Goal: Transaction & Acquisition: Download file/media

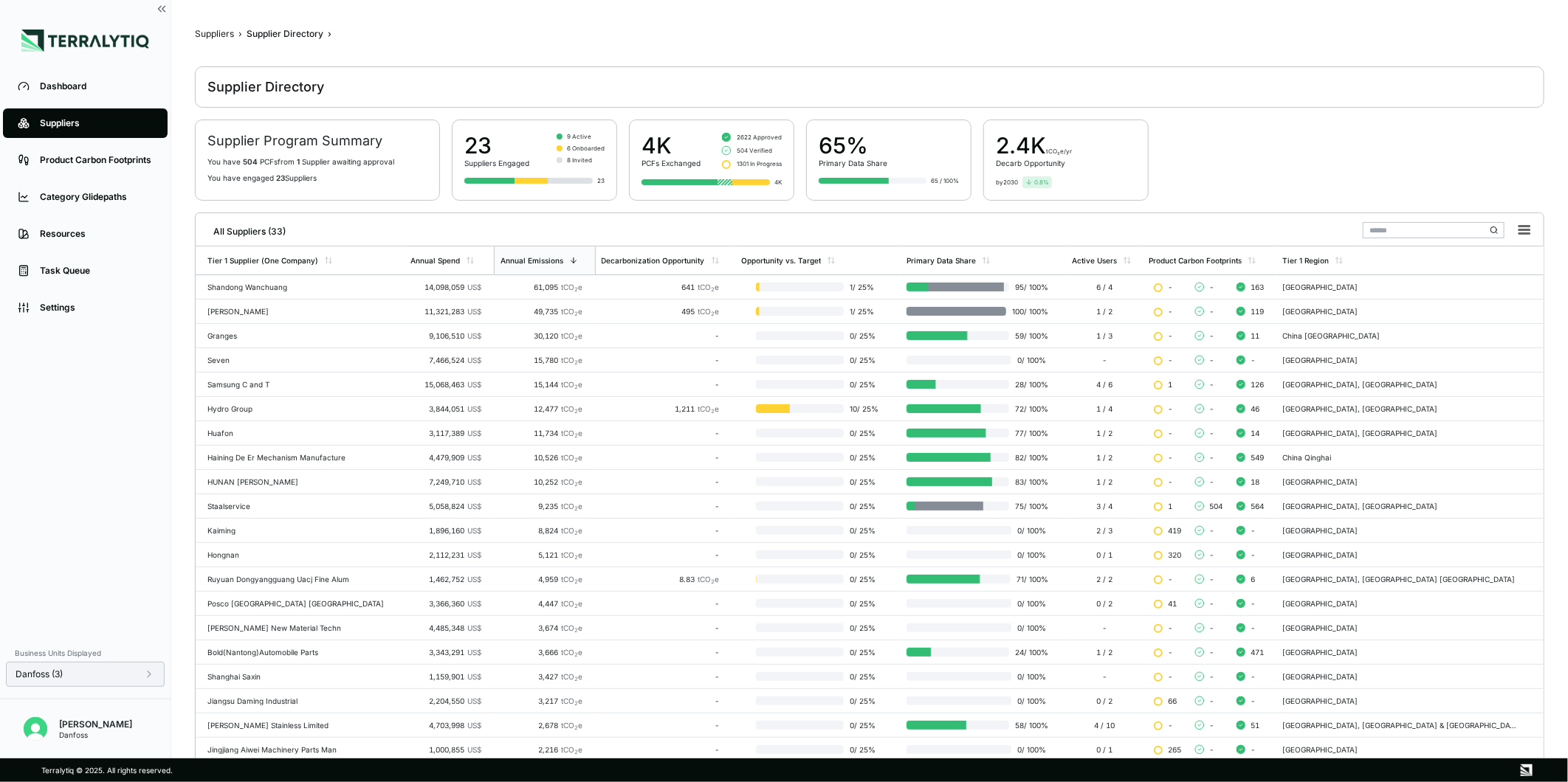
click at [120, 682] on div "Danfoss (3)" at bounding box center [84, 674] width 159 height 25
click at [150, 678] on icon at bounding box center [149, 674] width 12 height 12
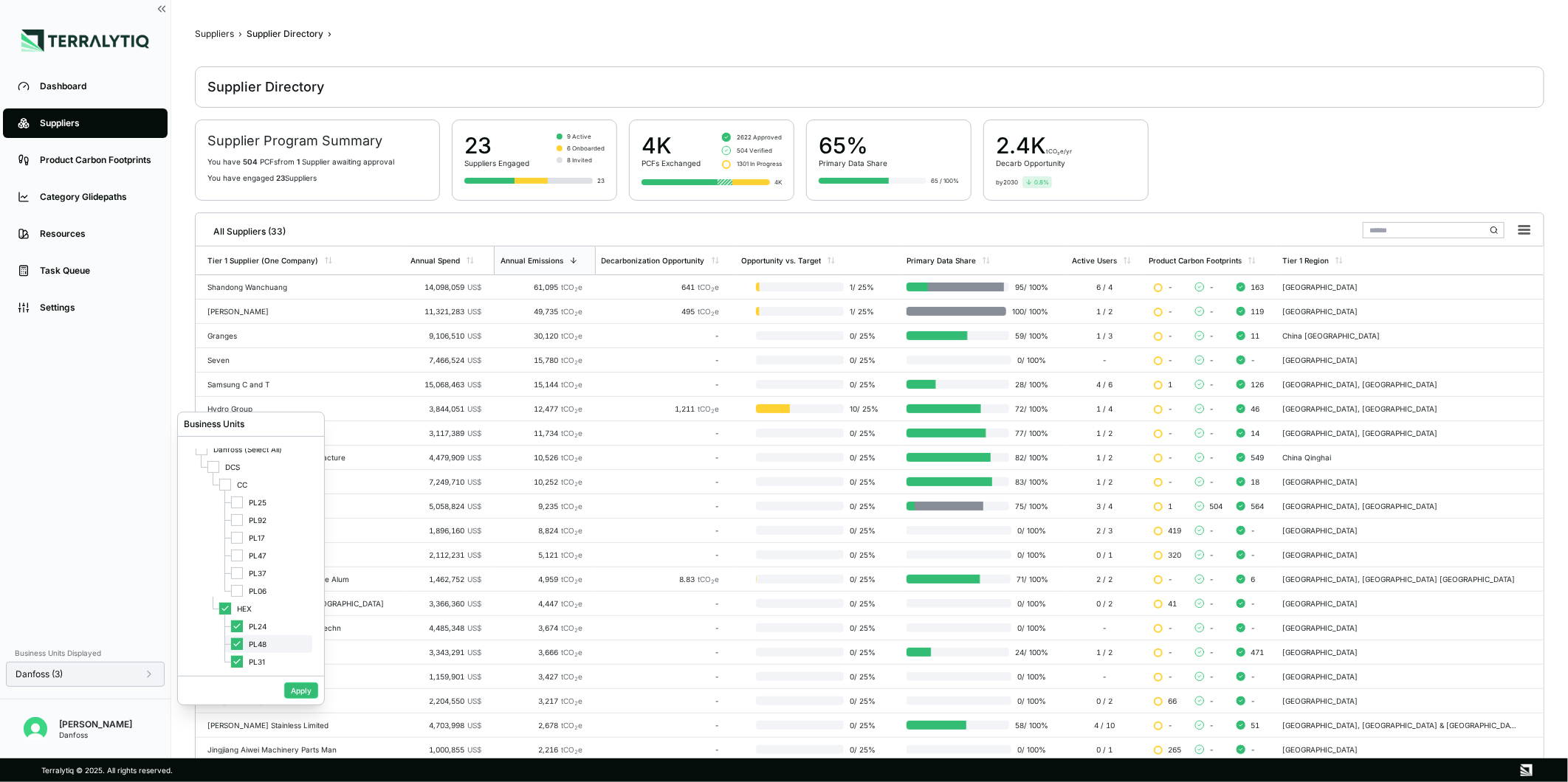
scroll to position [15, 0]
click at [239, 639] on icon at bounding box center [237, 637] width 9 height 9
click at [239, 639] on div at bounding box center [237, 637] width 12 height 12
click at [241, 655] on icon at bounding box center [237, 655] width 9 height 9
click at [240, 639] on icon at bounding box center [237, 637] width 9 height 9
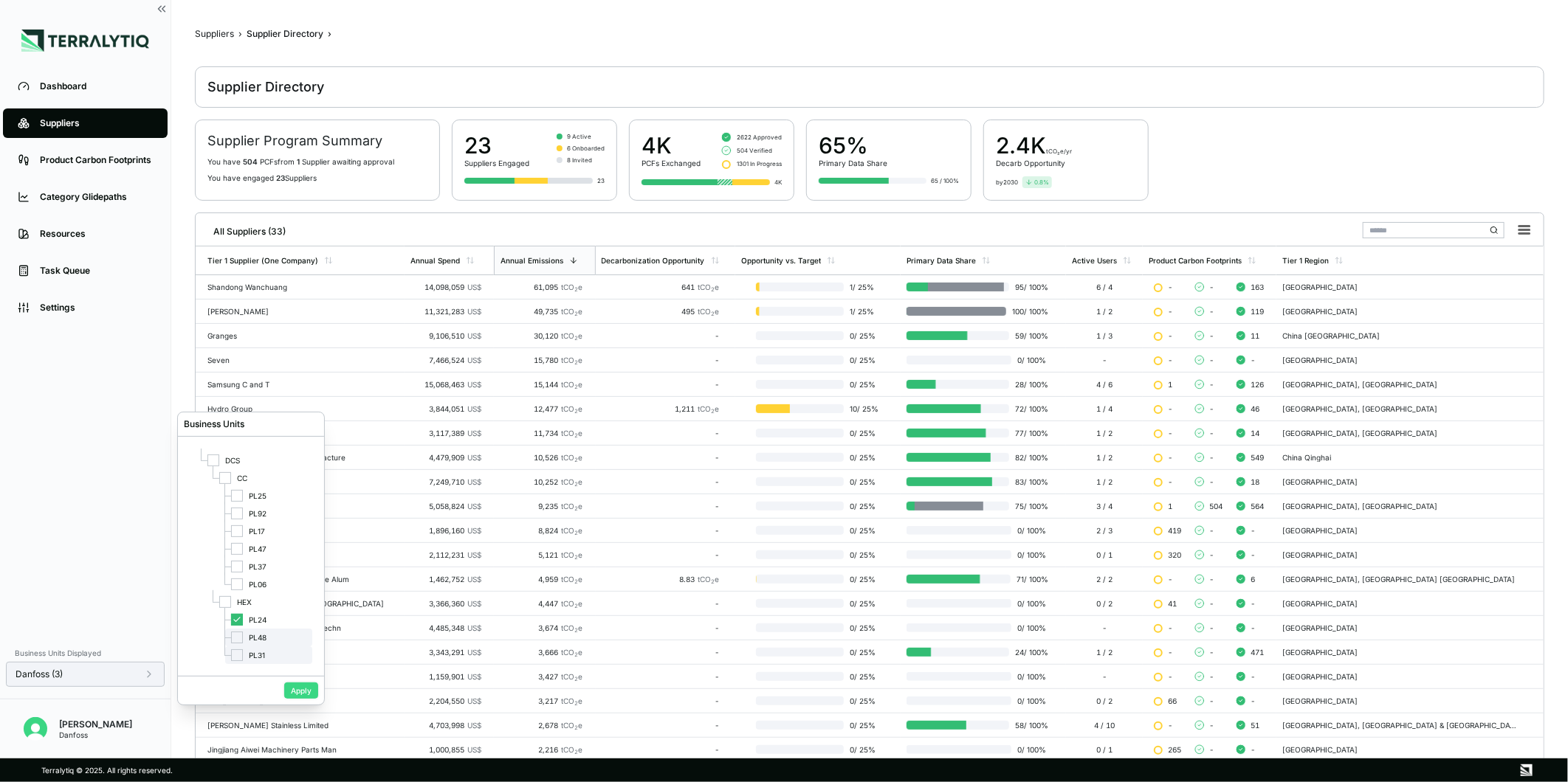
click at [292, 688] on button "Apply" at bounding box center [301, 690] width 34 height 16
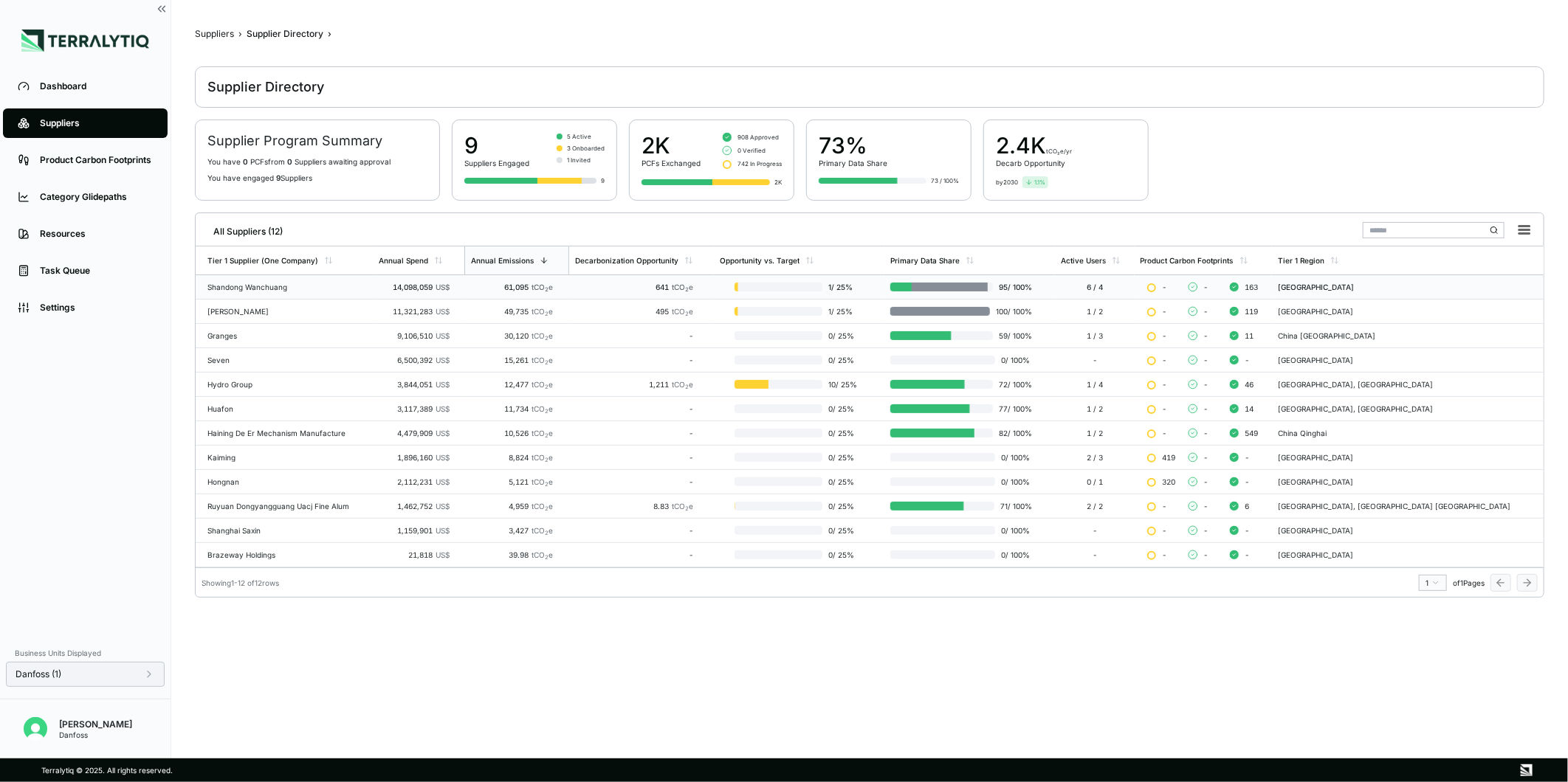
click at [261, 294] on td "Shandong Wanchuang" at bounding box center [284, 287] width 177 height 25
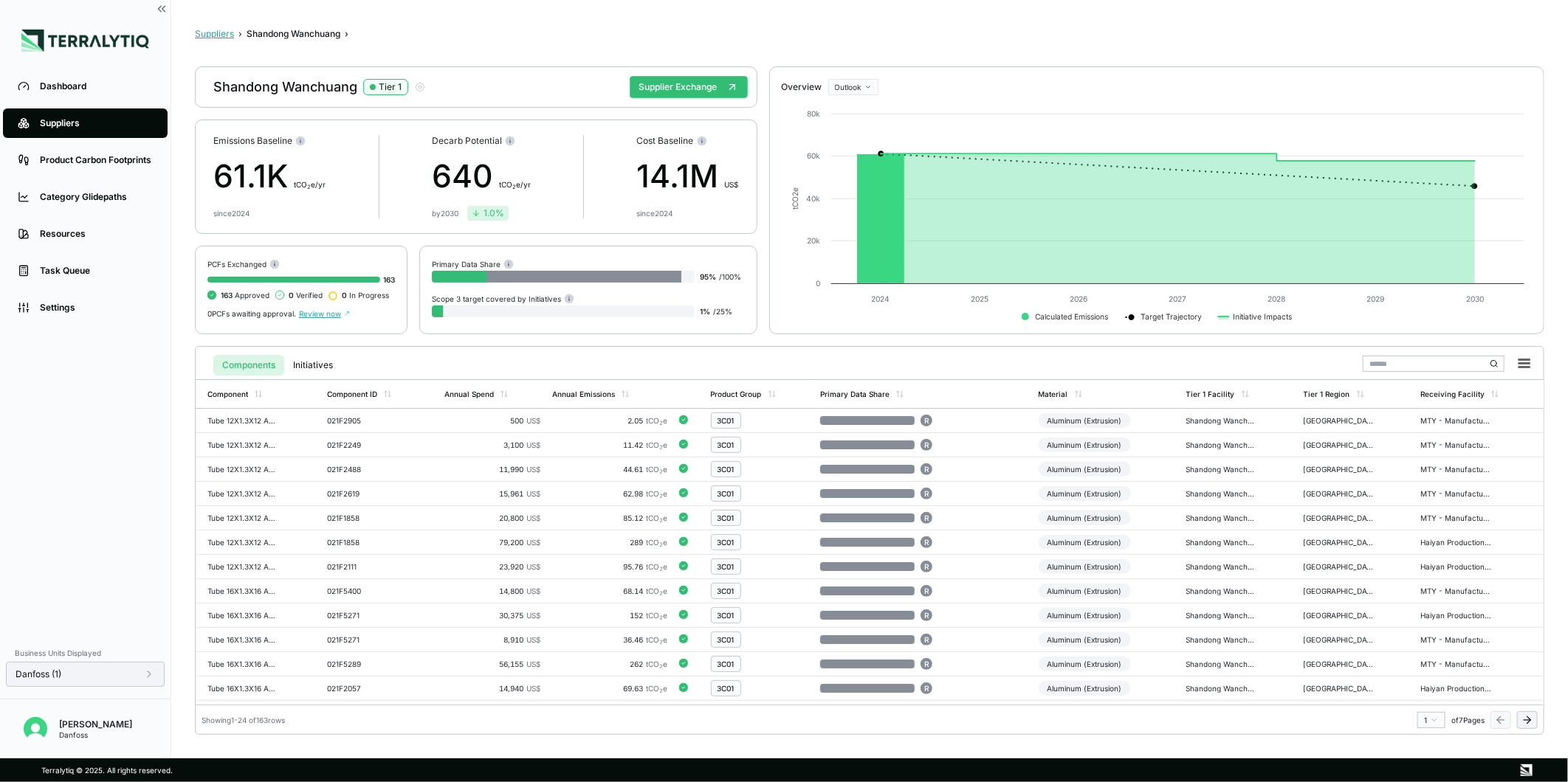
click at [227, 28] on button "Suppliers" at bounding box center [214, 33] width 39 height 12
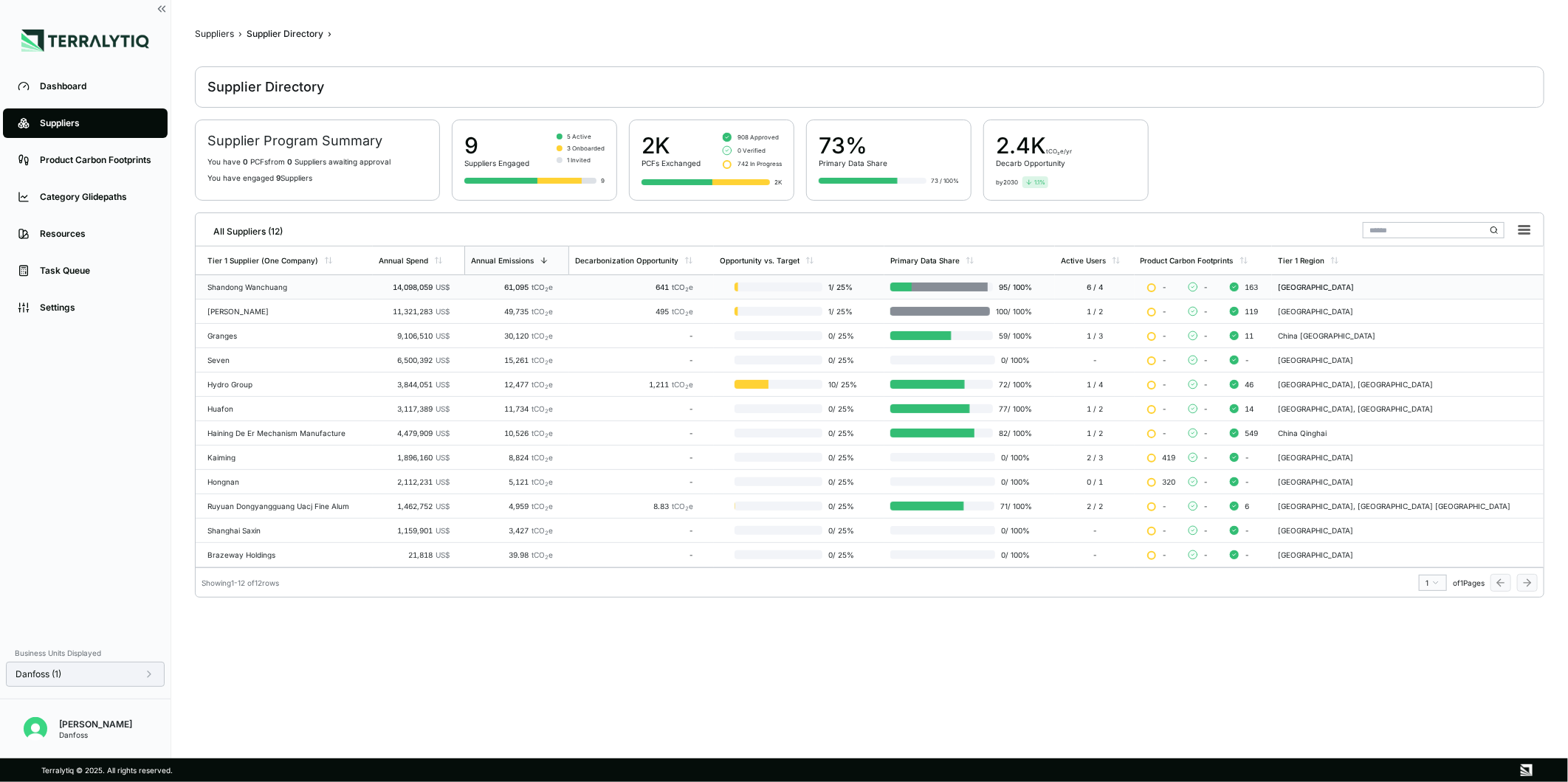
click at [307, 293] on td "Shandong Wanchuang" at bounding box center [284, 287] width 177 height 25
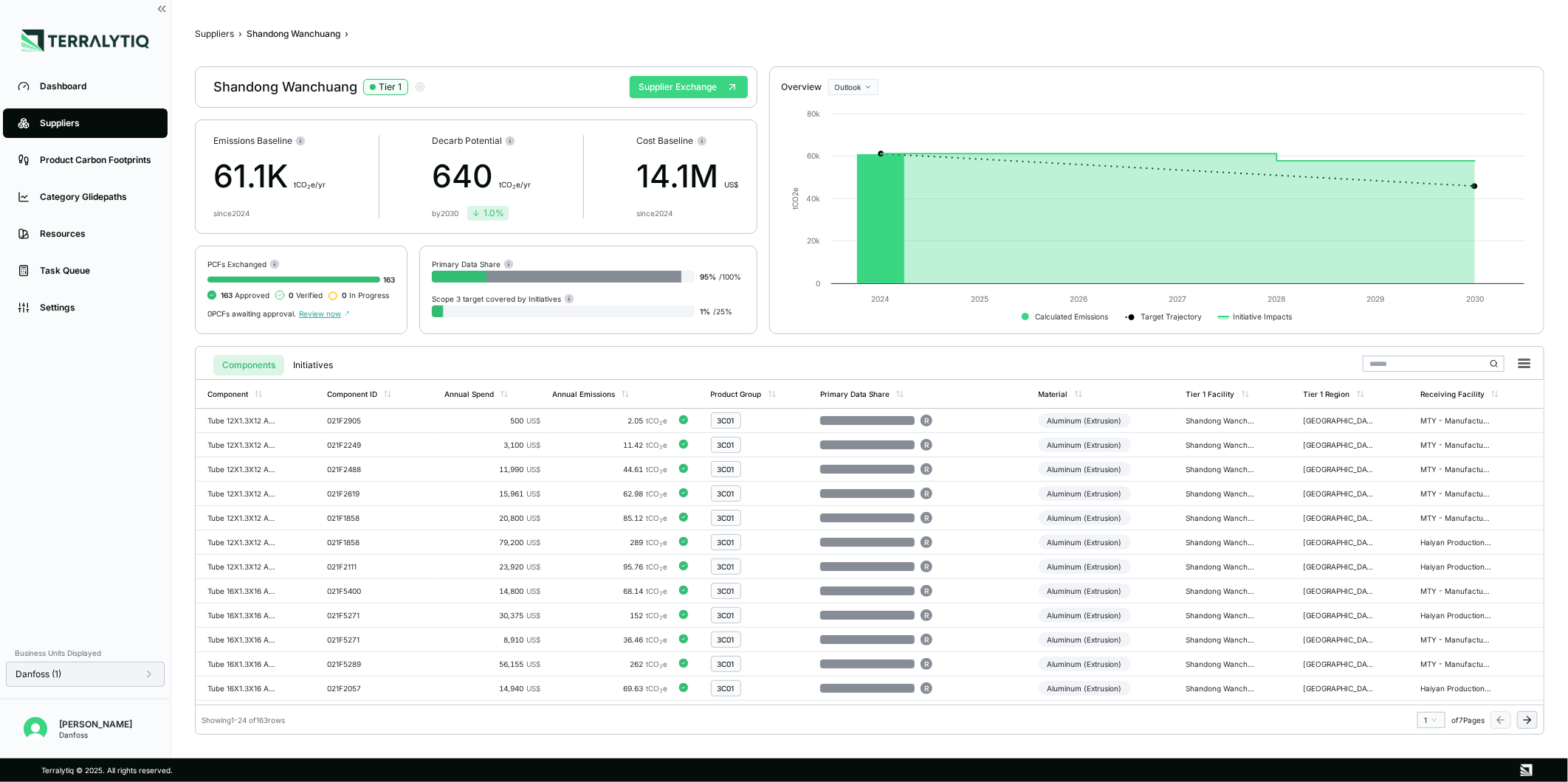
click at [639, 91] on button "Supplier Exchange" at bounding box center [688, 87] width 118 height 22
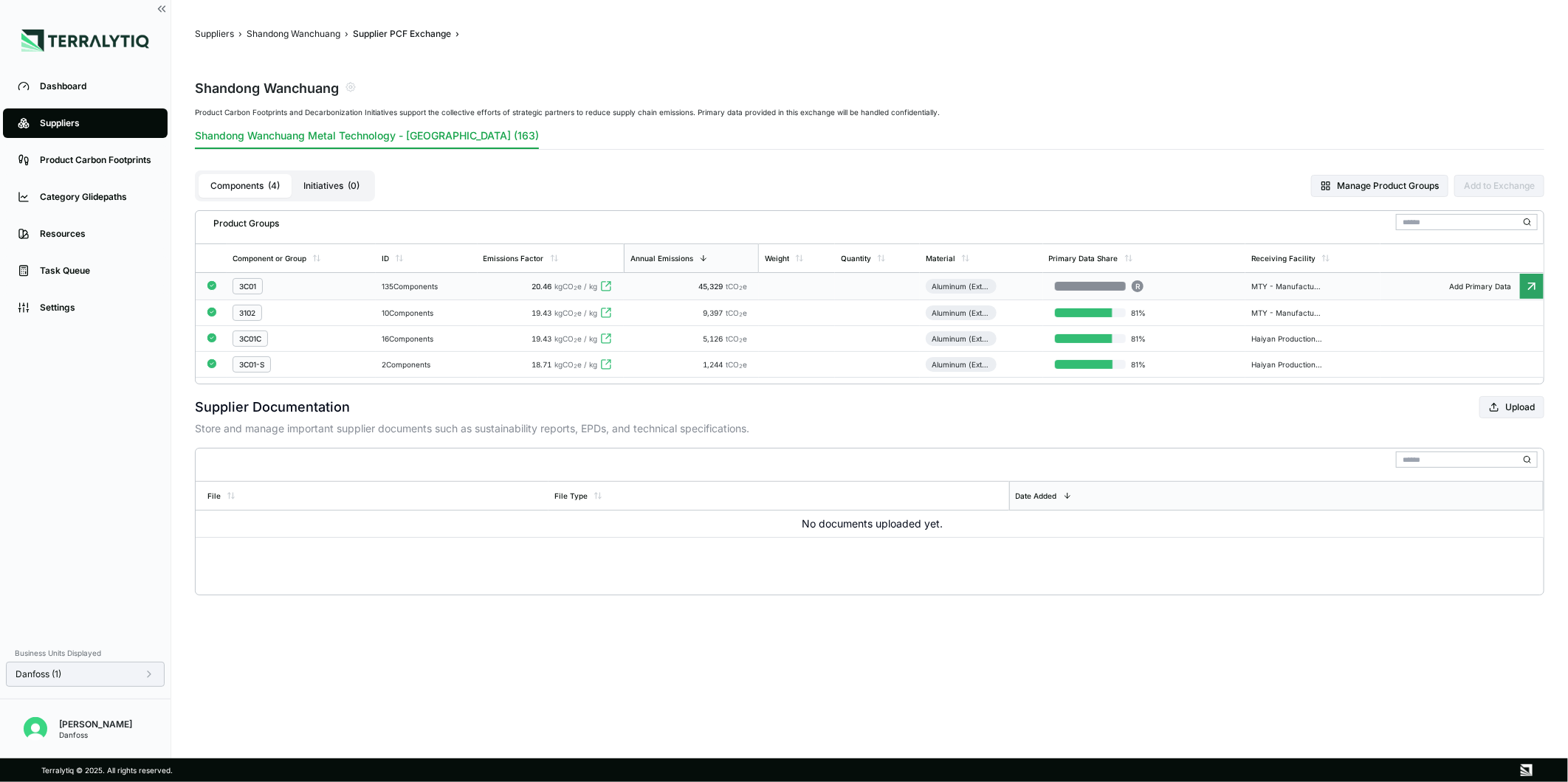
click at [705, 291] on td "45,329 tCO 2 e" at bounding box center [692, 287] width 135 height 27
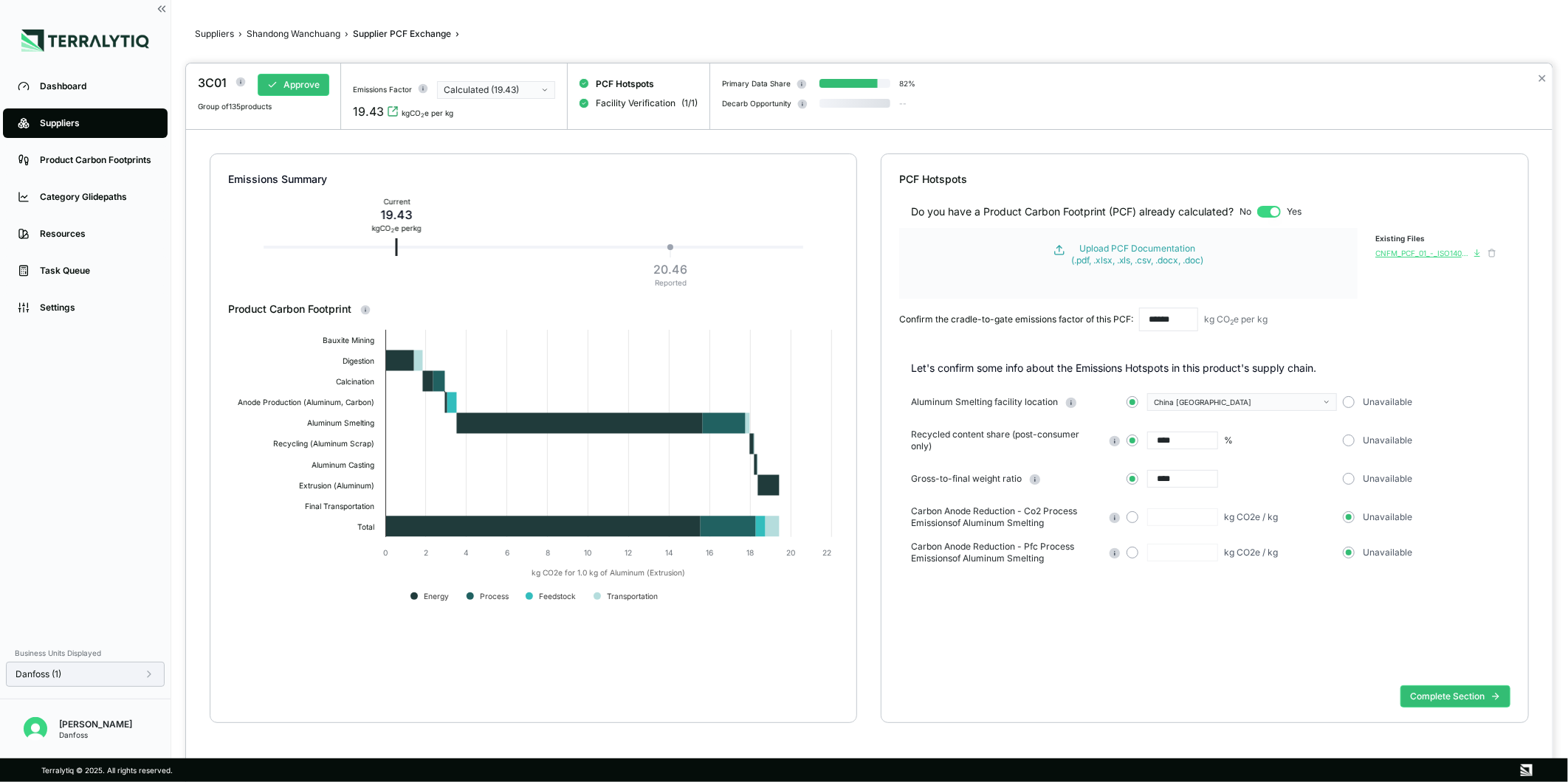
click at [1401, 252] on div "CNFM_PCF_01_-_ISO14067_EN-issue_1.pdf" at bounding box center [1422, 252] width 95 height 9
